Goal: Complete application form: Complete application form

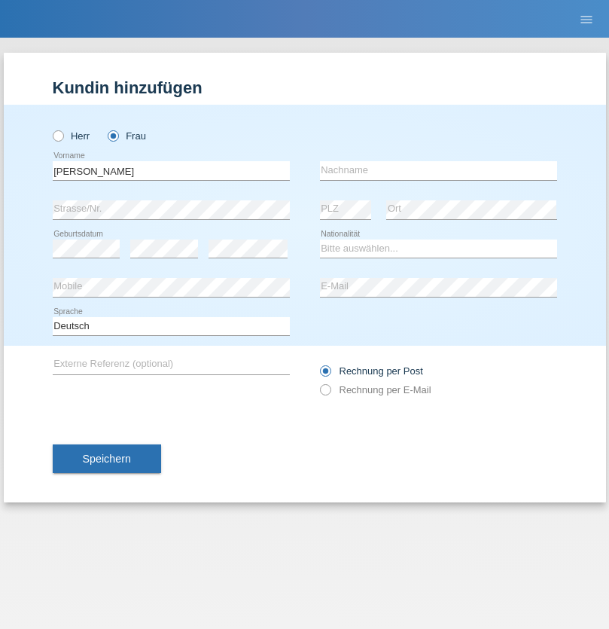
type input "[PERSON_NAME]"
click at [438, 170] on input "text" at bounding box center [438, 170] width 237 height 19
type input "[PERSON_NAME]"
select select "CH"
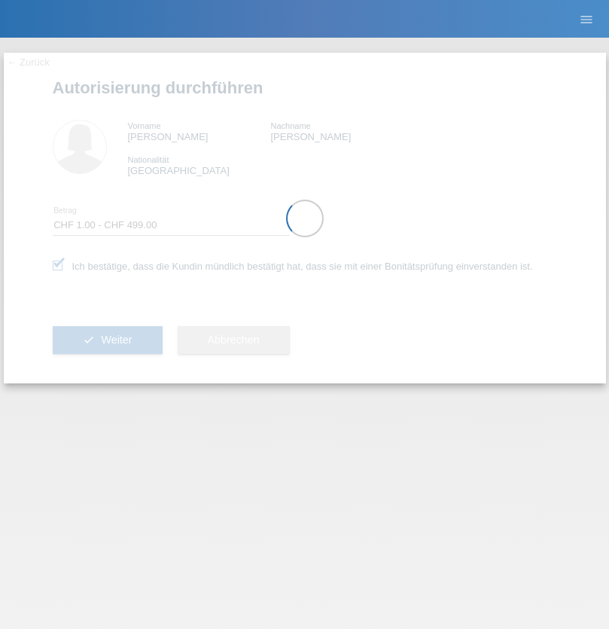
select select "1"
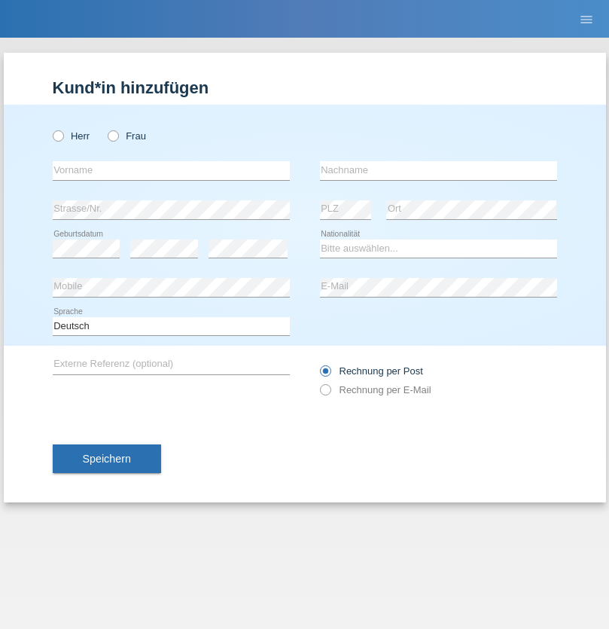
radio input "true"
select select "CH"
radio input "true"
click at [171, 170] on input "text" at bounding box center [171, 170] width 237 height 19
type input "Clodine"
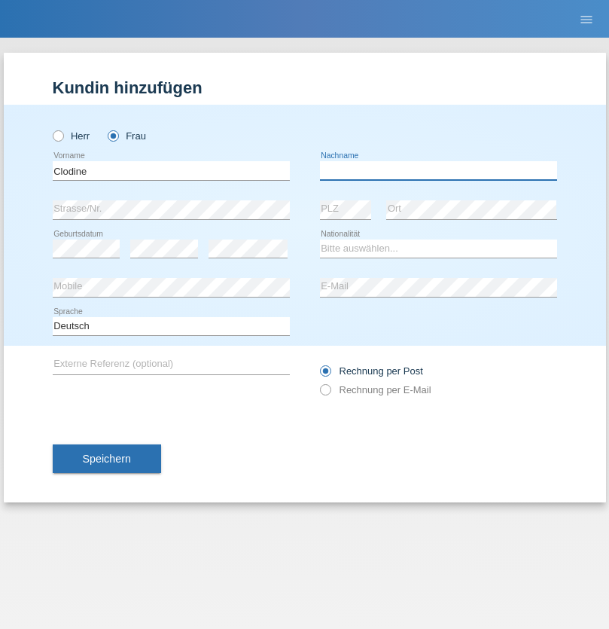
click at [438, 170] on input "text" at bounding box center [438, 170] width 237 height 19
type input "Baru"
select select "CH"
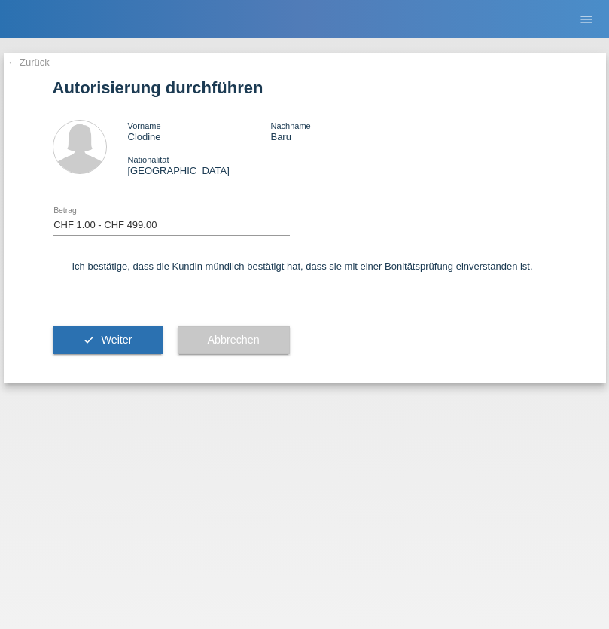
select select "1"
checkbox input "true"
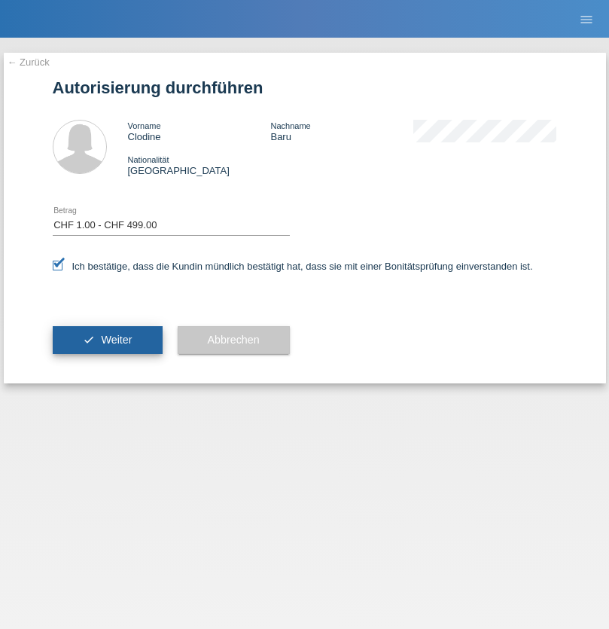
click at [107, 340] on span "Weiter" at bounding box center [116, 340] width 31 height 12
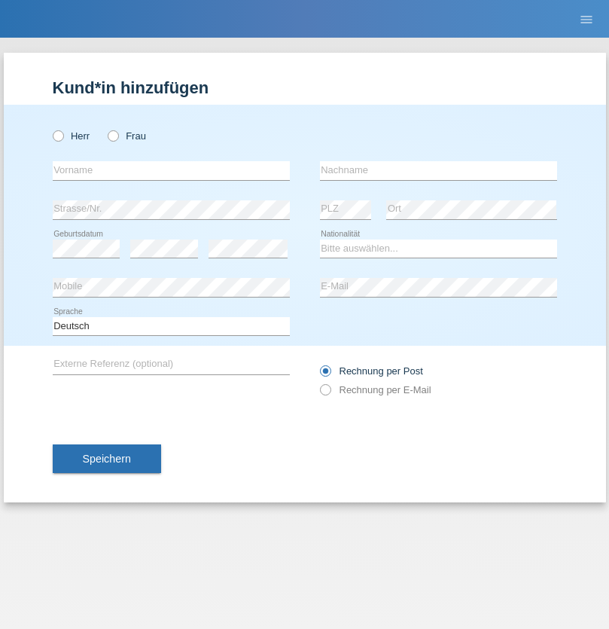
radio input "true"
click at [171, 170] on input "text" at bounding box center [171, 170] width 237 height 19
type input "Antigona"
click at [438, 170] on input "text" at bounding box center [438, 170] width 237 height 19
type input "Baftijaj"
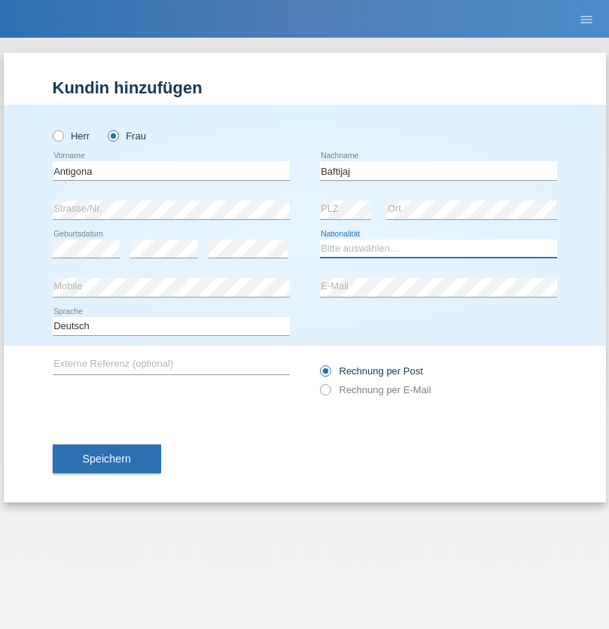
select select "XK"
select select "C"
select select "26"
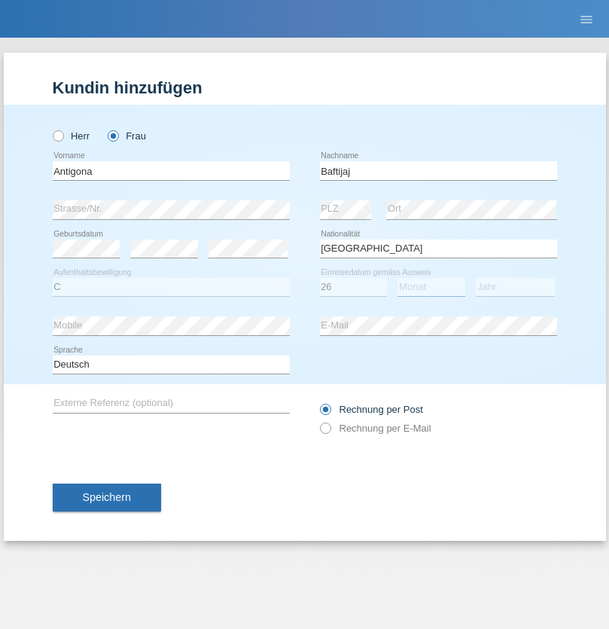
select select "05"
select select "1996"
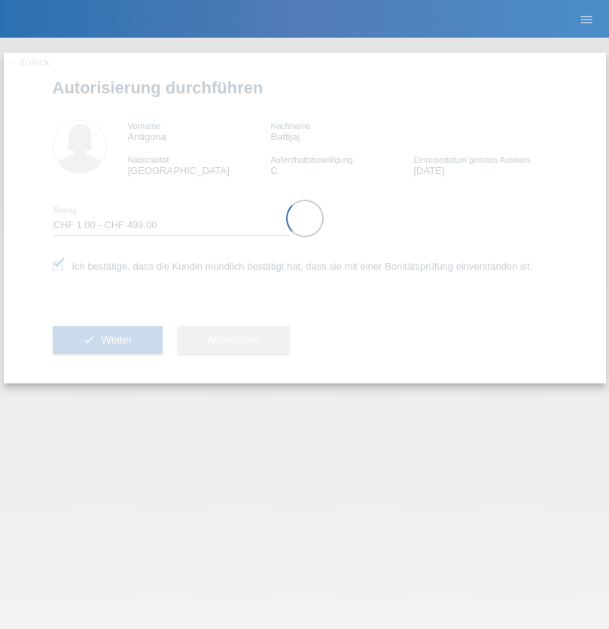
select select "1"
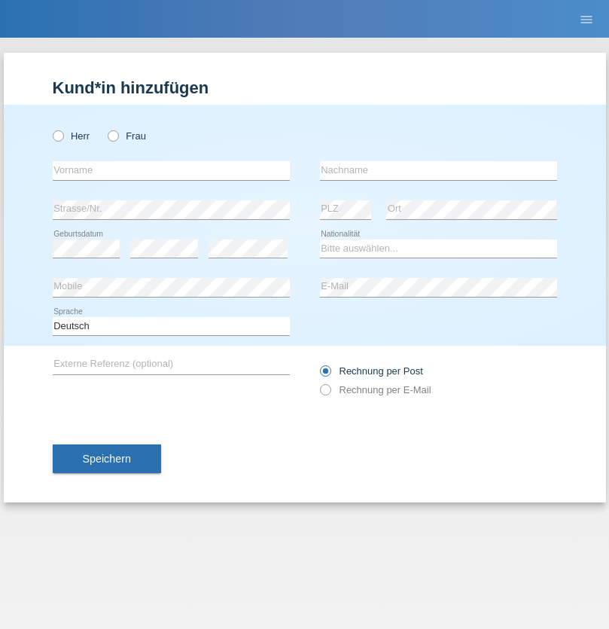
radio input "true"
click at [171, 170] on input "text" at bounding box center [171, 170] width 237 height 19
type input "Costa Fernandes"
click at [438, 170] on input "text" at bounding box center [438, 170] width 237 height 19
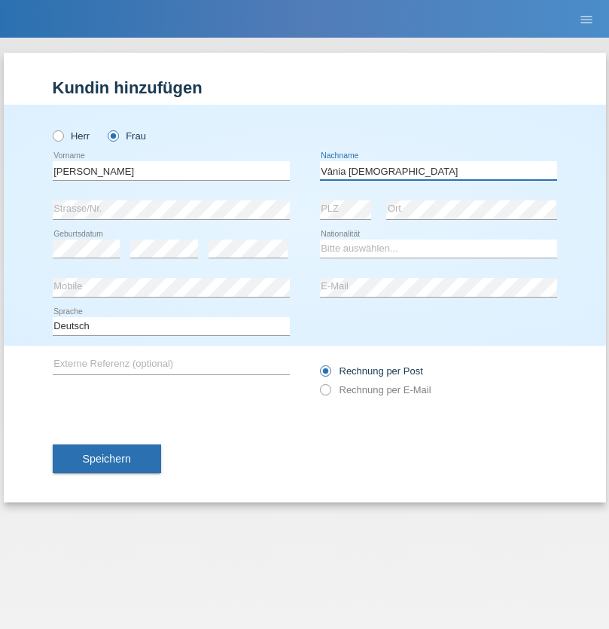
type input "Vânia Cristiane"
select select "BR"
select select "C"
select select "27"
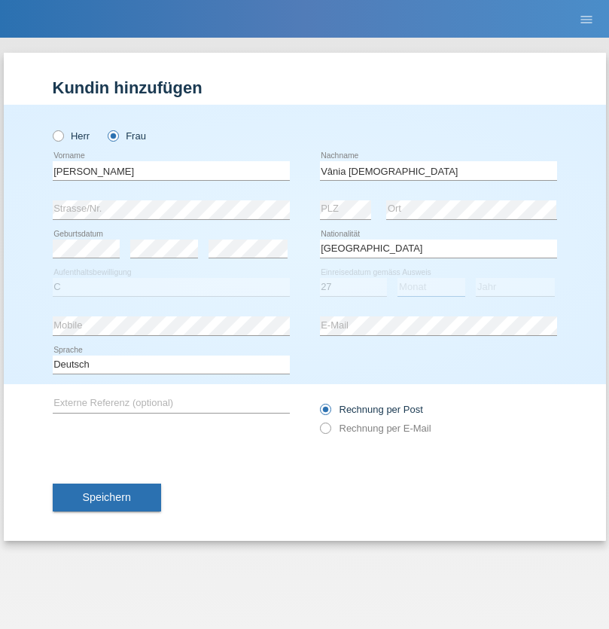
select select "10"
select select "2003"
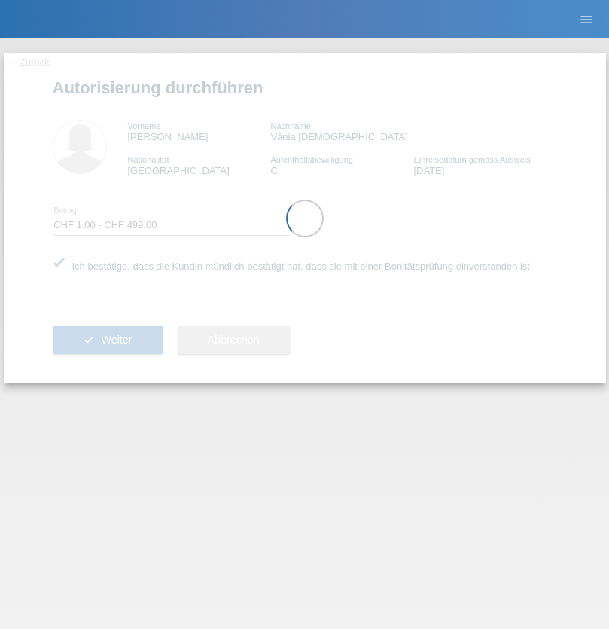
select select "1"
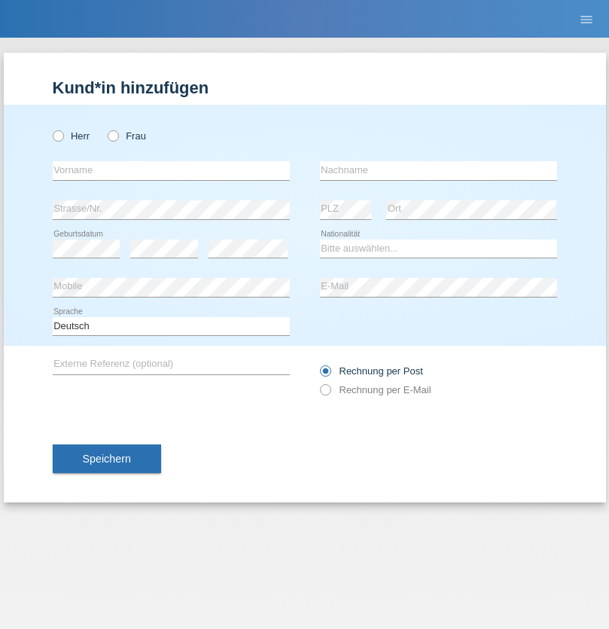
radio input "true"
click at [171, 170] on input "text" at bounding box center [171, 170] width 237 height 19
type input "[PERSON_NAME]"
click at [438, 170] on input "text" at bounding box center [438, 170] width 237 height 19
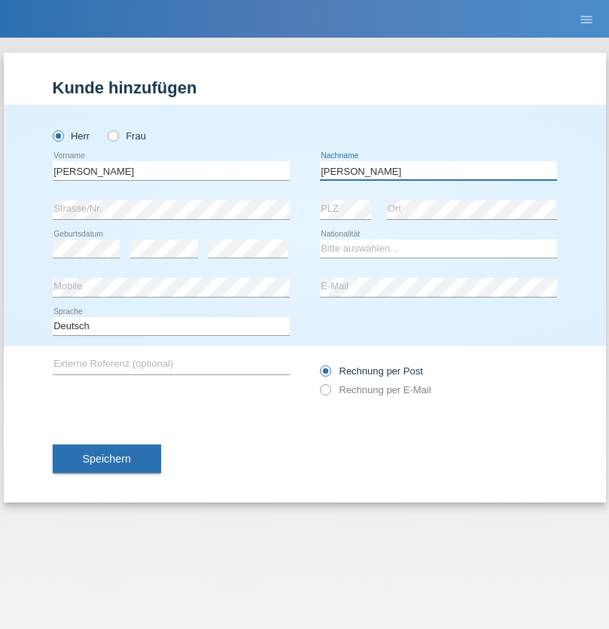
type input "[PERSON_NAME]"
select select "PT"
select select "C"
select select "10"
select select "04"
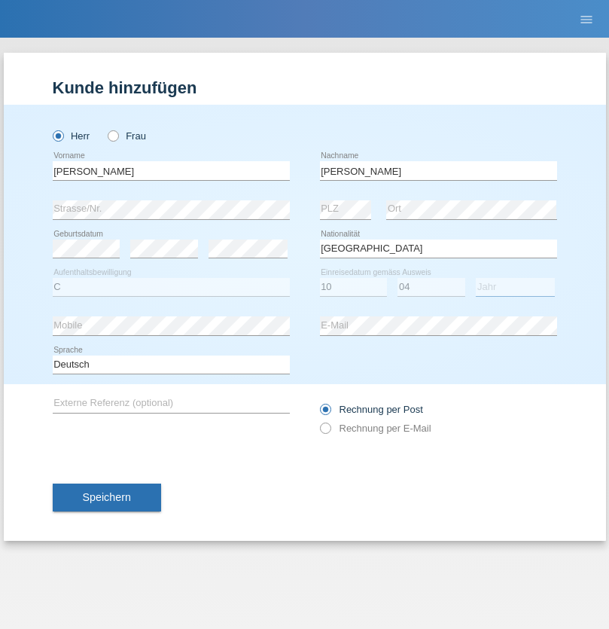
select select "1999"
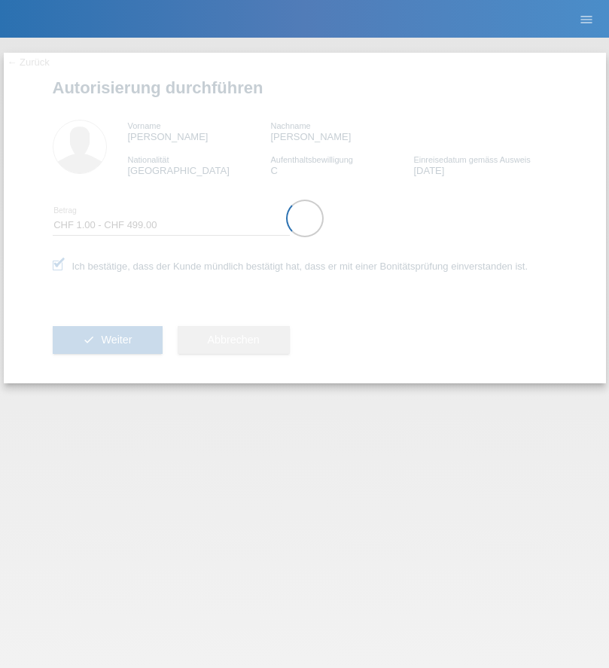
select select "1"
